Goal: Transaction & Acquisition: Purchase product/service

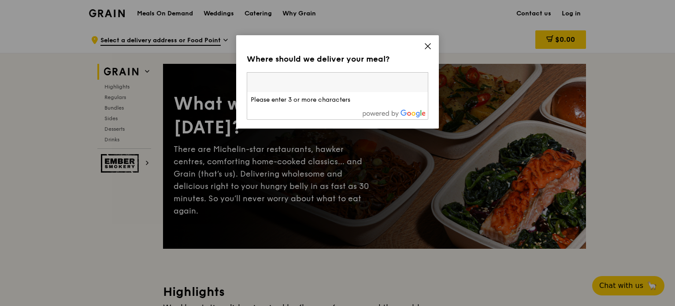
click at [430, 47] on icon at bounding box center [428, 46] width 8 height 8
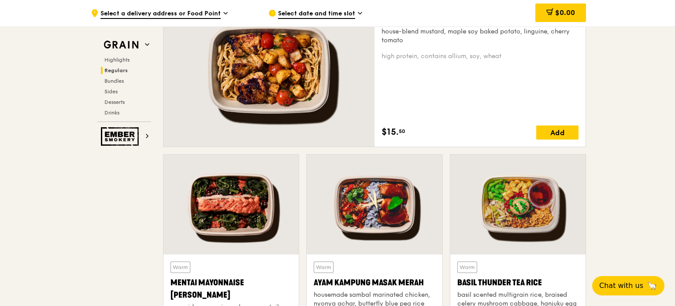
scroll to position [573, 0]
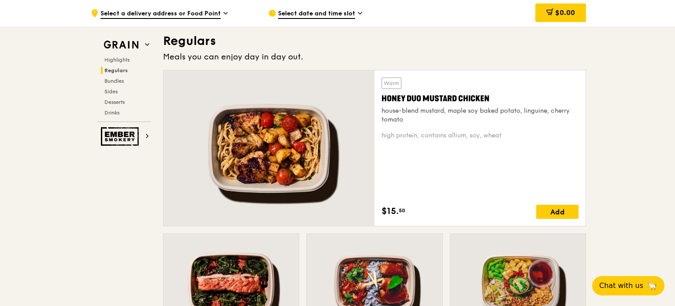
click at [264, 145] on div at bounding box center [269, 149] width 211 height 156
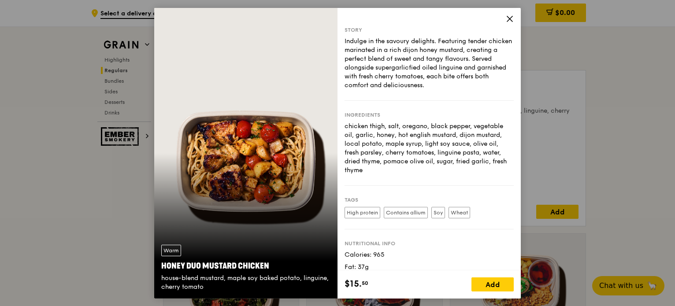
click at [264, 145] on div "Warm Honey Duo Mustard Chicken house-blend mustard, maple soy baked potato, lin…" at bounding box center [245, 152] width 183 height 291
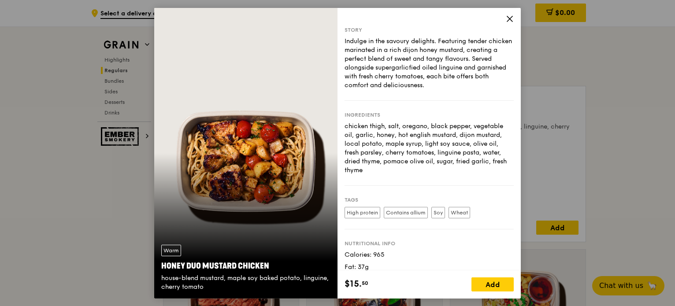
scroll to position [485, 0]
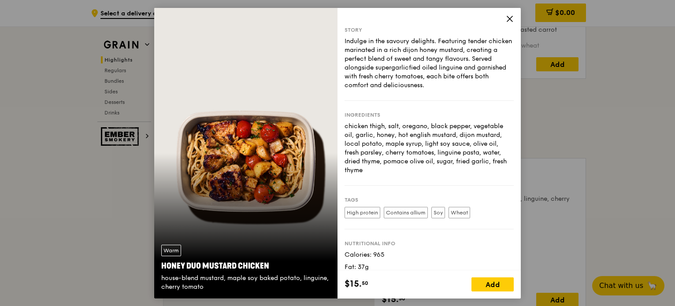
drag, startPoint x: 344, startPoint y: 40, endPoint x: 422, endPoint y: 178, distance: 158.1
click at [422, 178] on div "Story Indulge in the savoury delights. Featuring tender chicken marinated in a …" at bounding box center [429, 138] width 183 height 263
click at [395, 146] on div "chicken thigh, salt, oregano, black pepper, vegetable oil, garlic, honey, hot e…" at bounding box center [429, 148] width 169 height 53
click at [507, 19] on icon at bounding box center [510, 19] width 8 height 8
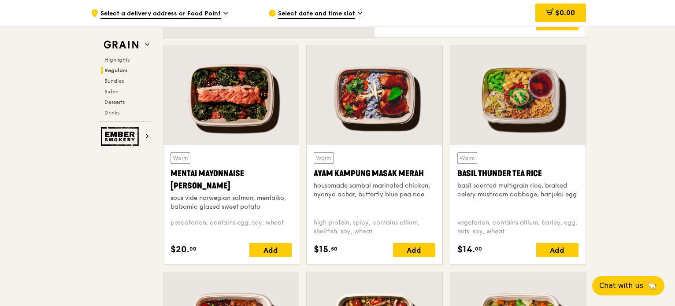
scroll to position [794, 0]
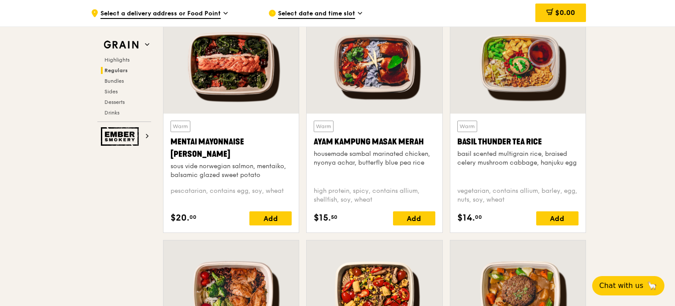
click at [238, 78] on div at bounding box center [231, 64] width 135 height 100
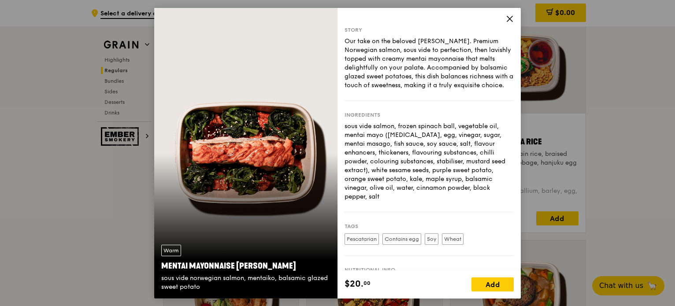
drag, startPoint x: 343, startPoint y: 41, endPoint x: 428, endPoint y: 209, distance: 188.3
click at [428, 209] on div "Story Our take on the beloved mentaiko salmon. Premium Norwegian salmon, sous v…" at bounding box center [429, 138] width 183 height 263
click at [383, 144] on div "sous vide salmon, frozen spinach ball, vegetable oil, mentai mayo ([MEDICAL_DAT…" at bounding box center [429, 161] width 169 height 79
click at [509, 21] on icon at bounding box center [510, 19] width 8 height 8
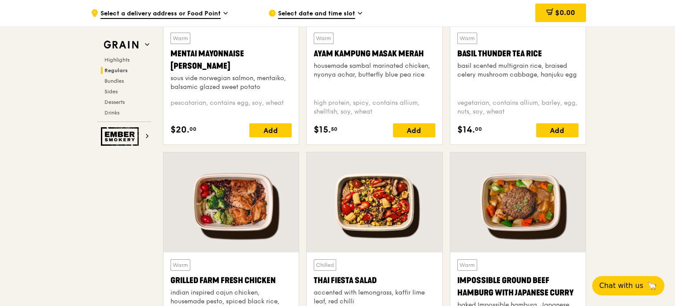
scroll to position [926, 0]
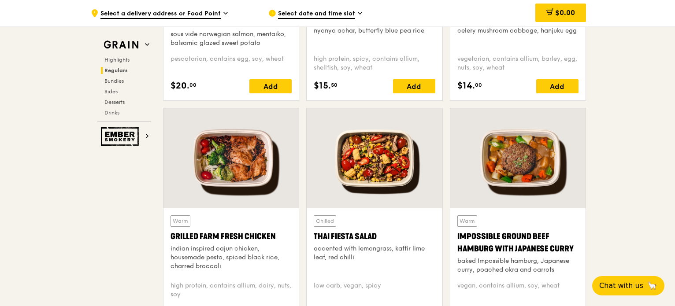
click at [228, 168] on div at bounding box center [231, 158] width 135 height 100
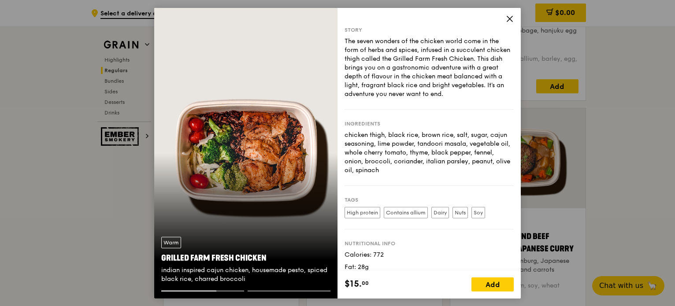
drag, startPoint x: 344, startPoint y: 40, endPoint x: 453, endPoint y: 175, distance: 173.8
click at [453, 175] on div "Story The seven wonders of the chicken world come in the form of herbs and spic…" at bounding box center [429, 138] width 183 height 263
click at [432, 40] on div "The seven wonders of the chicken world come in the form of herbs and spices, in…" at bounding box center [429, 68] width 169 height 62
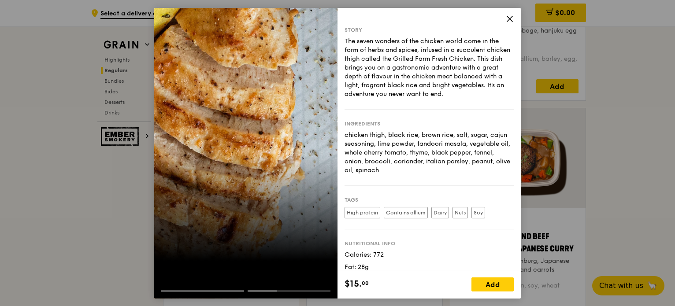
click at [510, 19] on icon at bounding box center [509, 18] width 5 height 5
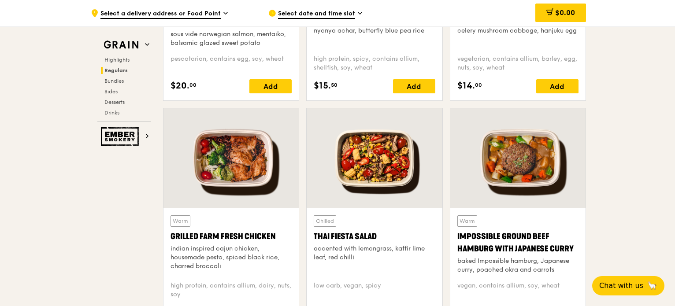
drag, startPoint x: 284, startPoint y: 238, endPoint x: 171, endPoint y: 232, distance: 113.0
click at [171, 232] on div "Grilled Farm Fresh Chicken" at bounding box center [231, 237] width 121 height 12
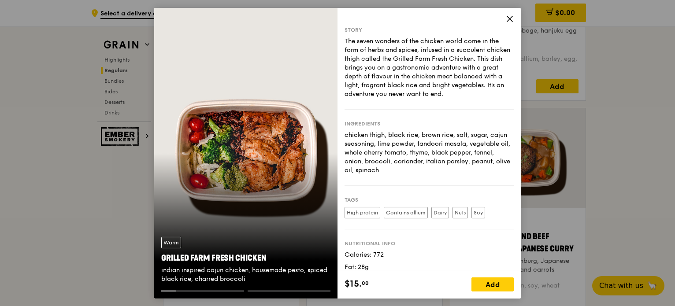
drag, startPoint x: 268, startPoint y: 257, endPoint x: 160, endPoint y: 252, distance: 107.3
click at [160, 252] on div "Warm Grilled Farm Fresh Chicken indian inspired cajun chicken, housemade pesto,…" at bounding box center [245, 260] width 183 height 61
click at [265, 257] on div "Grilled Farm Fresh Chicken" at bounding box center [245, 258] width 169 height 12
drag, startPoint x: 268, startPoint y: 257, endPoint x: 157, endPoint y: 255, distance: 111.1
click at [157, 255] on div "Warm Grilled Farm Fresh Chicken indian inspired cajun chicken, housemade pesto,…" at bounding box center [245, 260] width 183 height 61
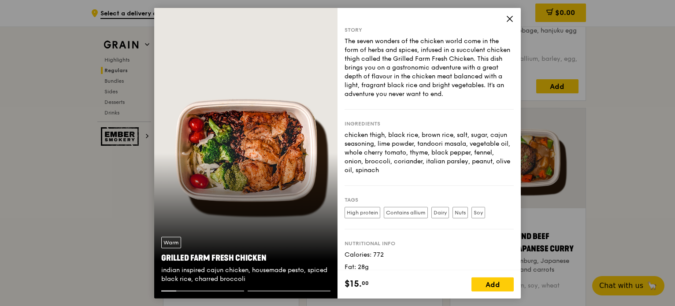
copy div "Grilled Farm Fresh Chicken"
click at [509, 19] on icon at bounding box center [509, 18] width 5 height 5
